Goal: Task Accomplishment & Management: Manage account settings

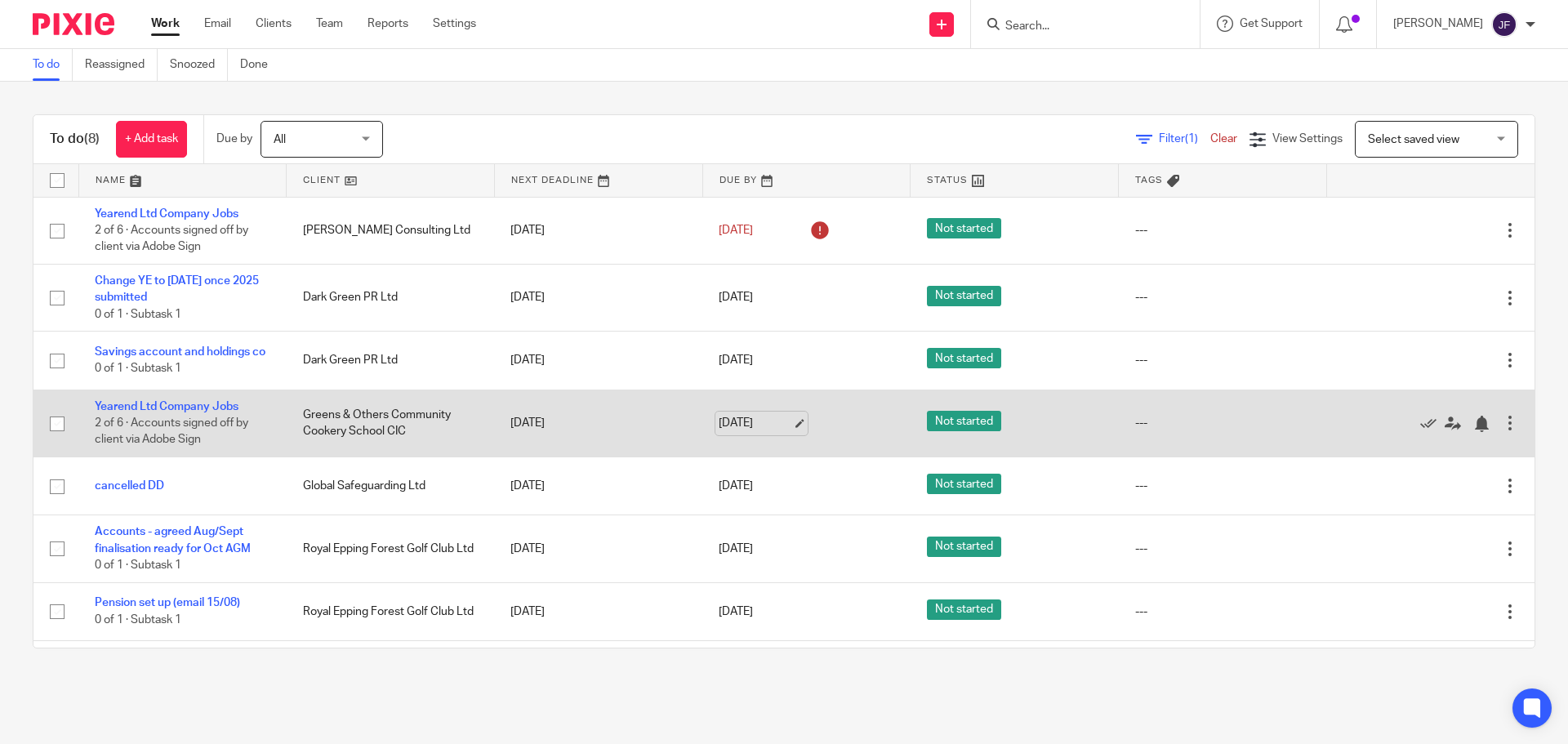
click at [757, 428] on link "[DATE]" at bounding box center [755, 423] width 74 height 17
click at [1444, 431] on link at bounding box center [1457, 422] width 25 height 16
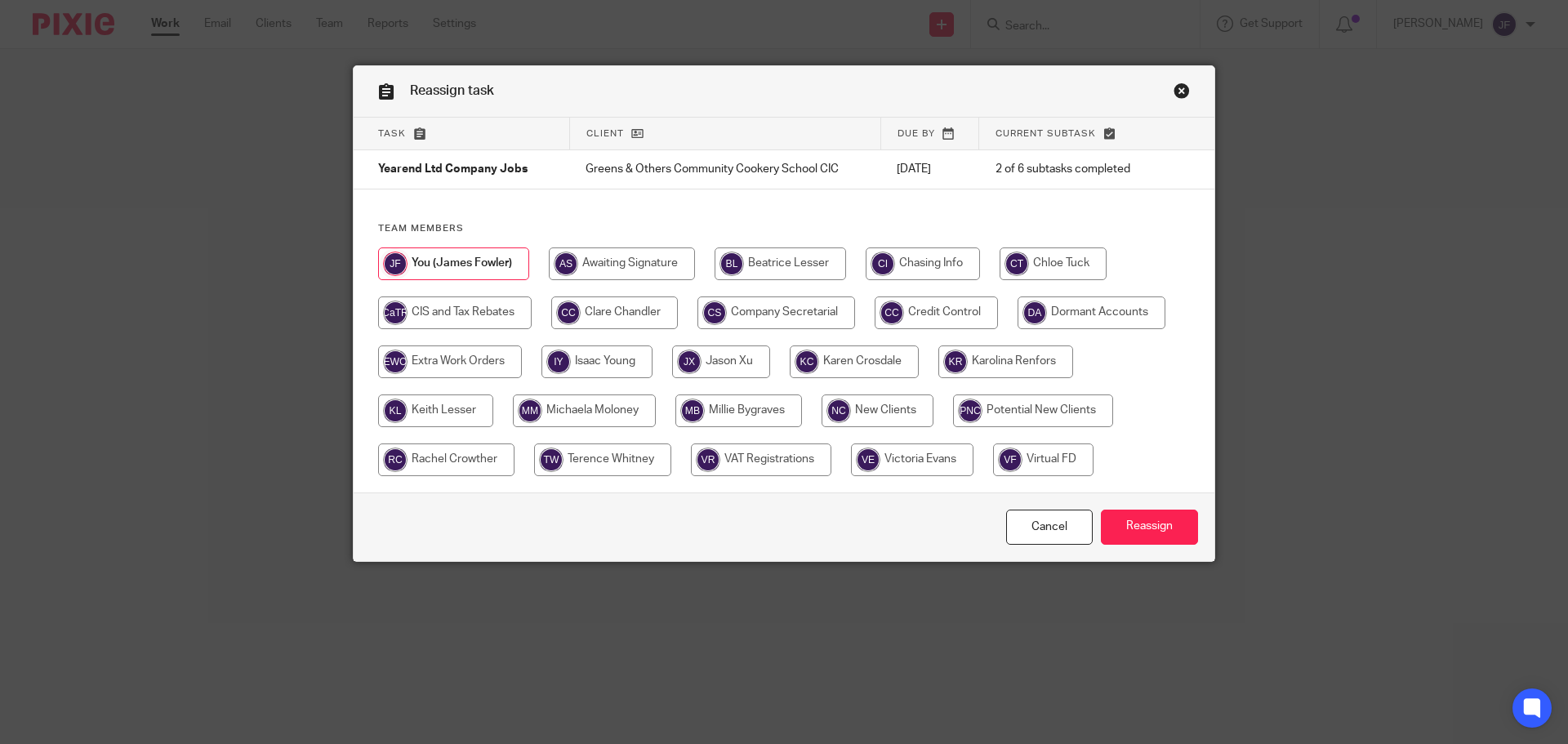
click at [1068, 257] on input "radio" at bounding box center [1052, 264] width 107 height 33
radio input "true"
click at [1134, 528] on input "Reassign" at bounding box center [1149, 527] width 97 height 36
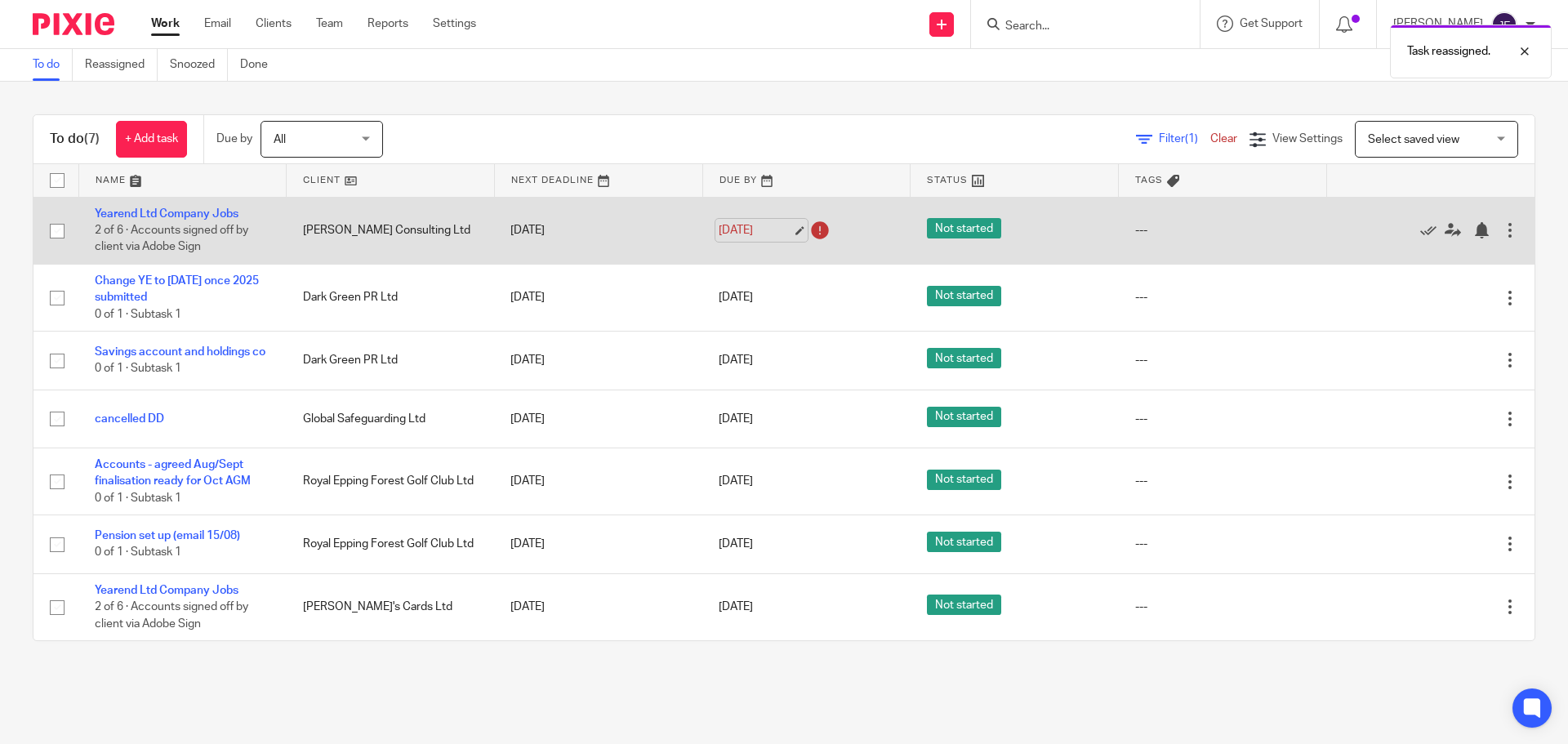
click at [737, 231] on link "[DATE]" at bounding box center [755, 230] width 74 height 17
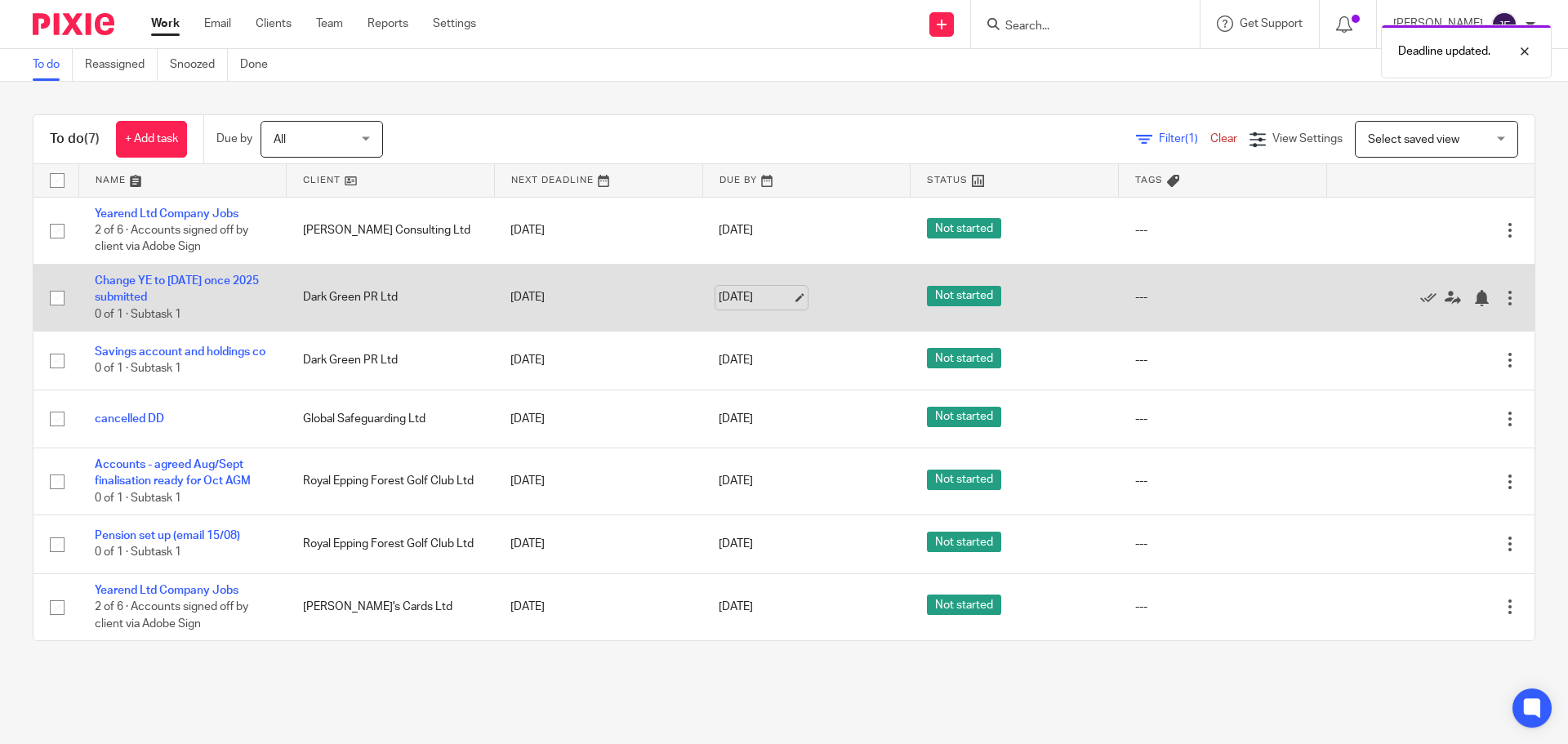
click at [742, 293] on link "[DATE]" at bounding box center [755, 298] width 74 height 17
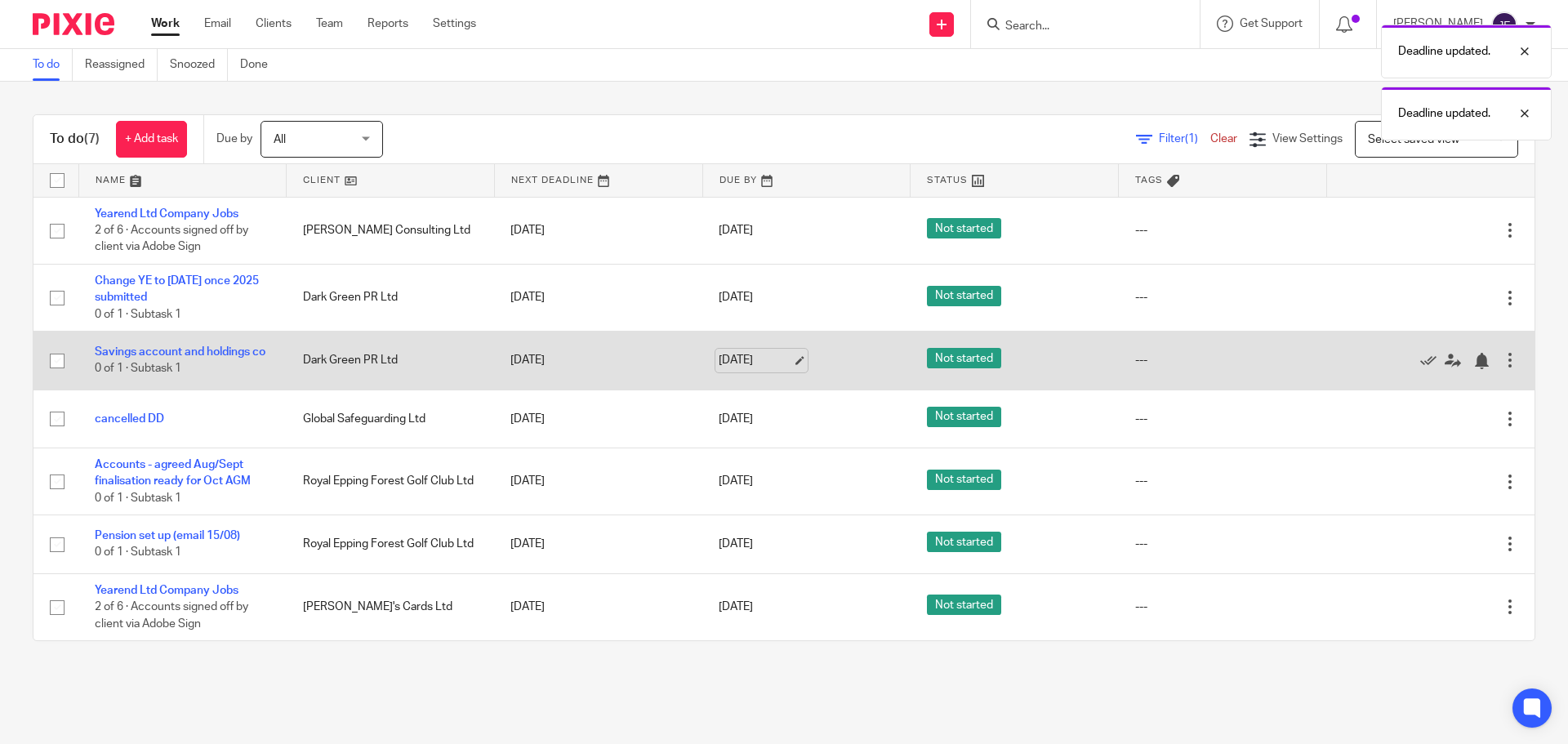
click at [750, 360] on link "[DATE]" at bounding box center [755, 361] width 74 height 17
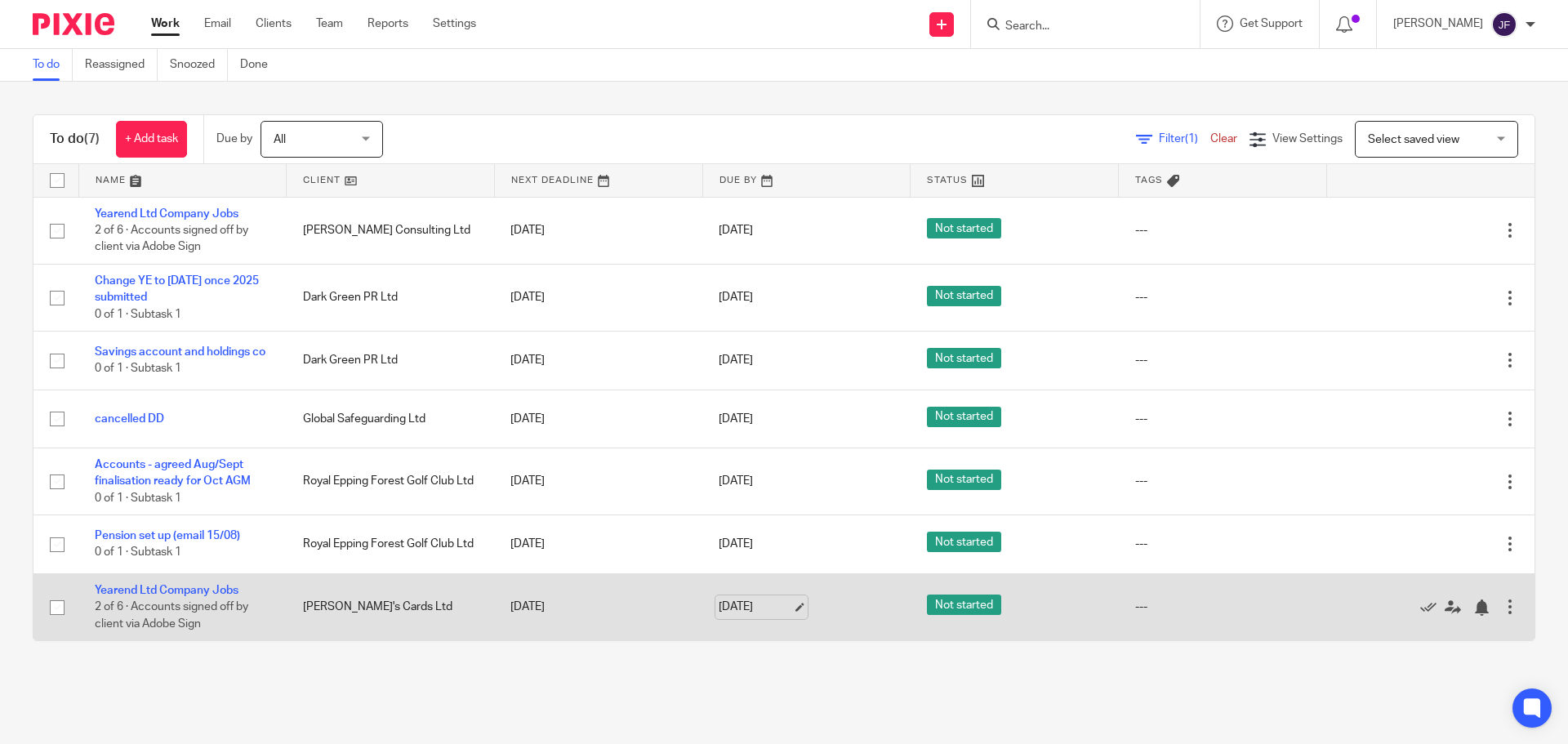
click at [730, 616] on link "6 Sep 2025" at bounding box center [755, 608] width 74 height 17
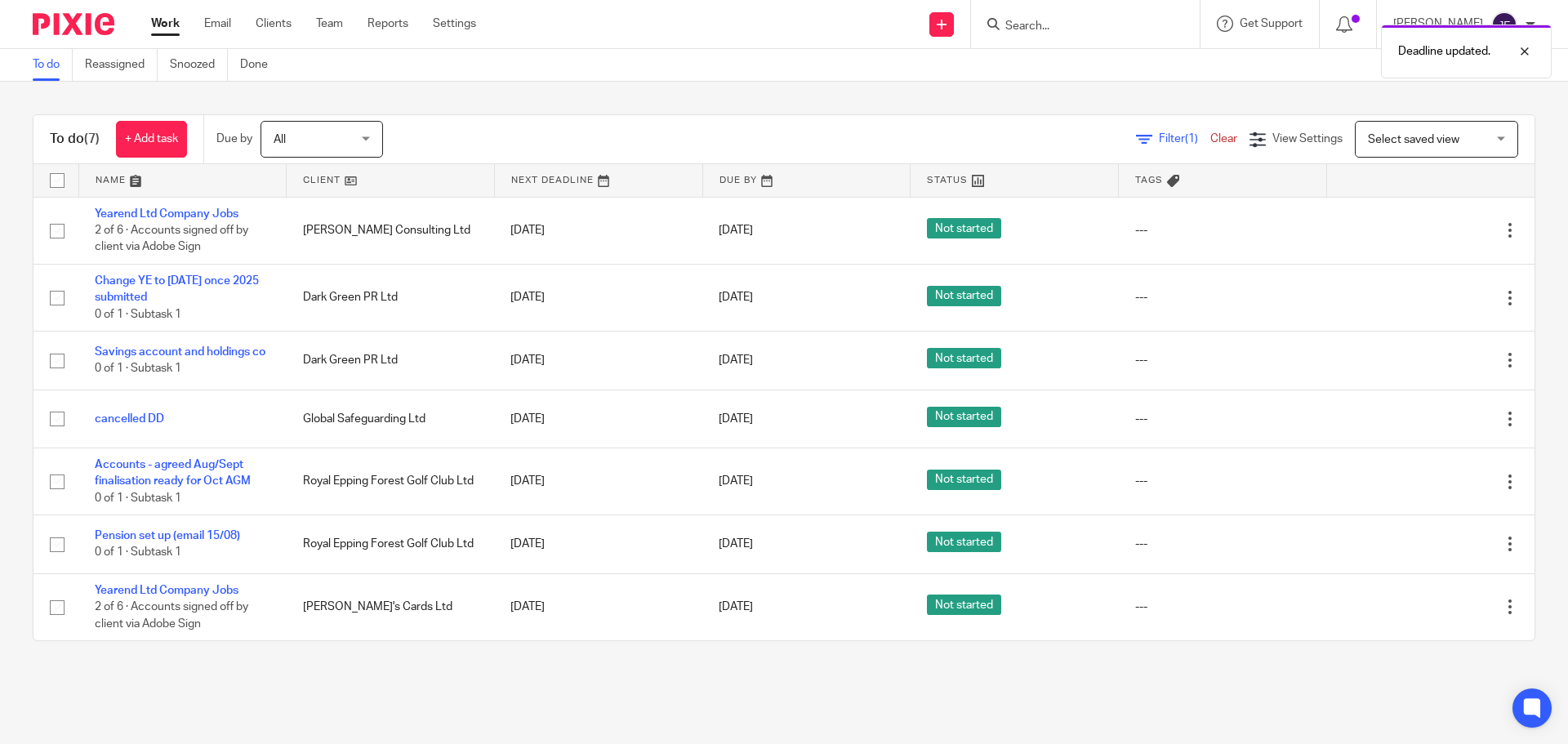
click at [91, 20] on img at bounding box center [73, 24] width 82 height 22
